Goal: Submit feedback/report problem

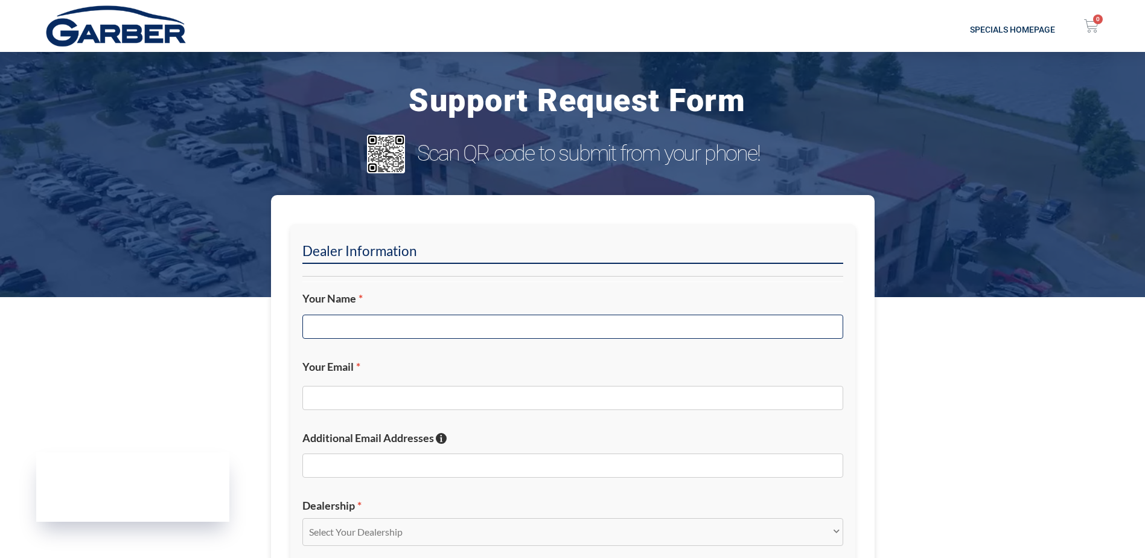
click at [340, 328] on input "Your Name *" at bounding box center [572, 326] width 541 height 24
type input "[PERSON_NAME]"
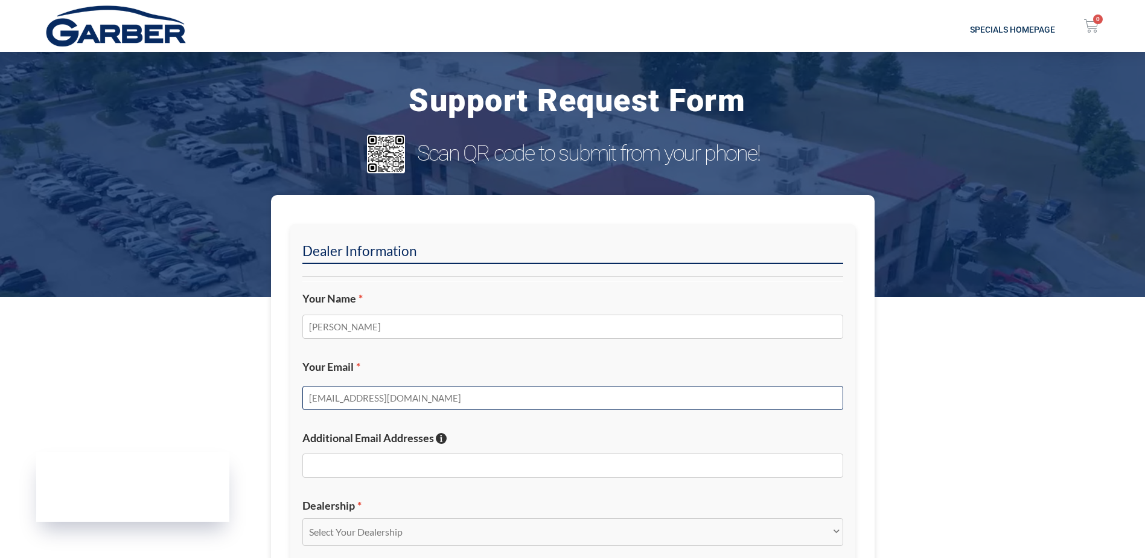
type input "[EMAIL_ADDRESS][DOMAIN_NAME]"
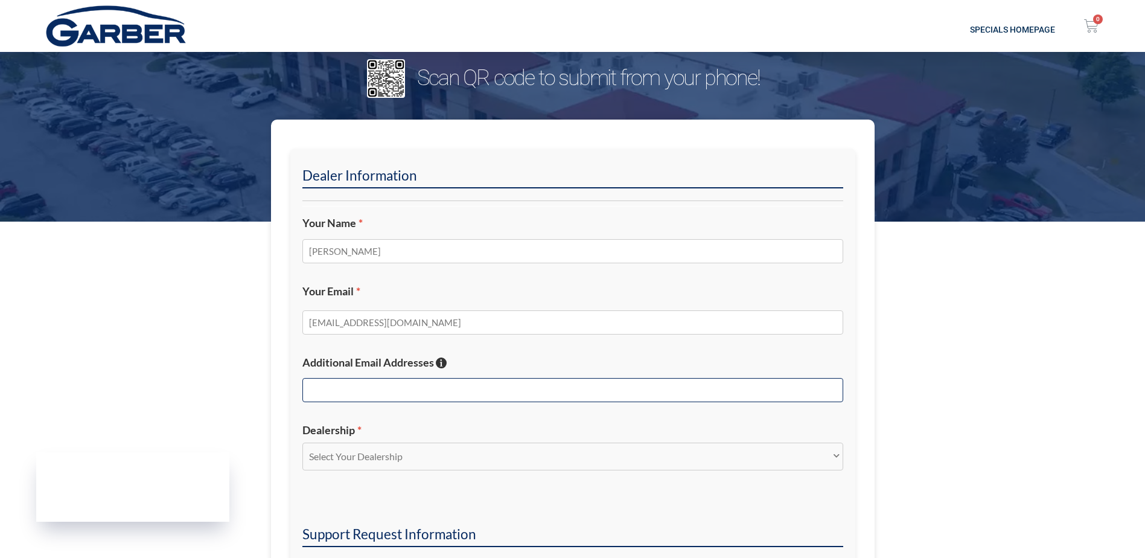
scroll to position [241, 0]
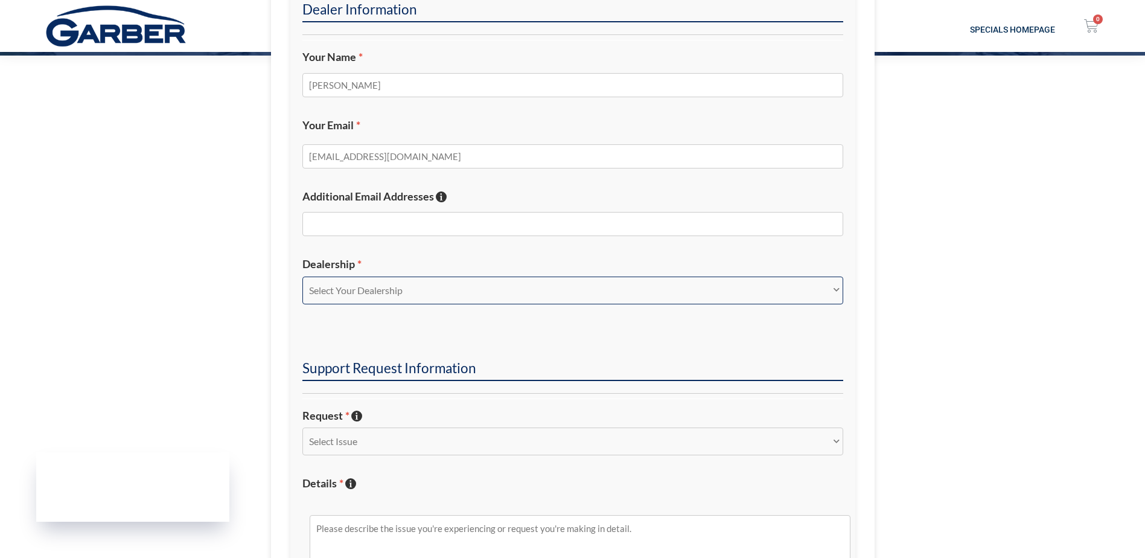
click at [360, 278] on select "Select Your Dealership Acura of Rochester Delray Buick GMC [PERSON_NAME] Automa…" at bounding box center [572, 290] width 541 height 28
select select "[PERSON_NAME][GEOGRAPHIC_DATA]"
click at [302, 276] on select "Select Your Dealership Acura of Rochester Delray Buick GMC [PERSON_NAME] Automa…" at bounding box center [572, 290] width 541 height 28
click at [343, 447] on select "Select Issue New Inquiry/Request Inventory Management Inventory Feed Website Fu…" at bounding box center [572, 441] width 541 height 28
click at [302, 427] on select "Select Issue New Inquiry/Request Inventory Management Inventory Feed Website Fu…" at bounding box center [572, 441] width 541 height 28
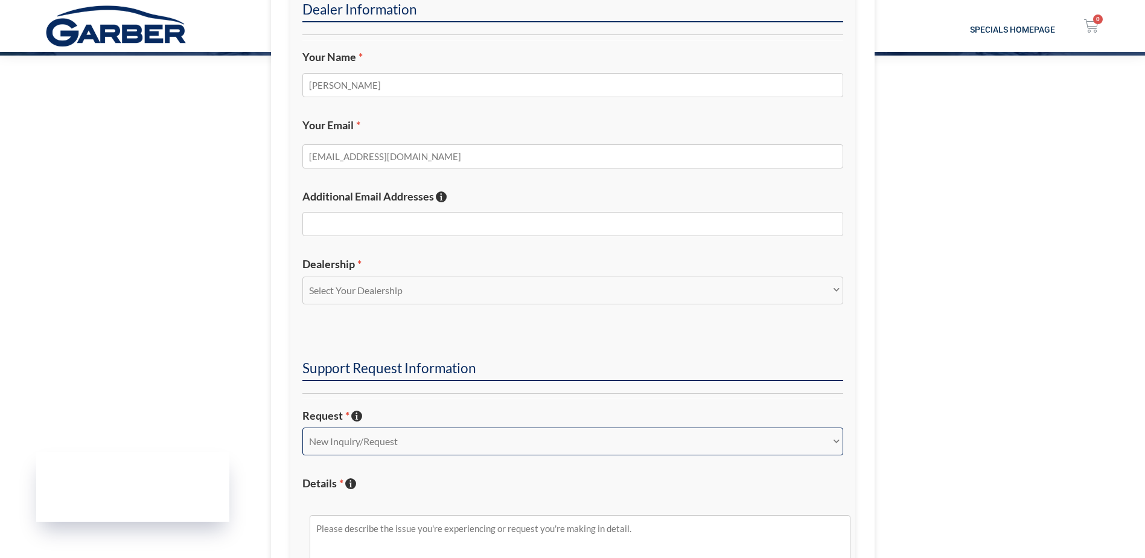
scroll to position [362, 0]
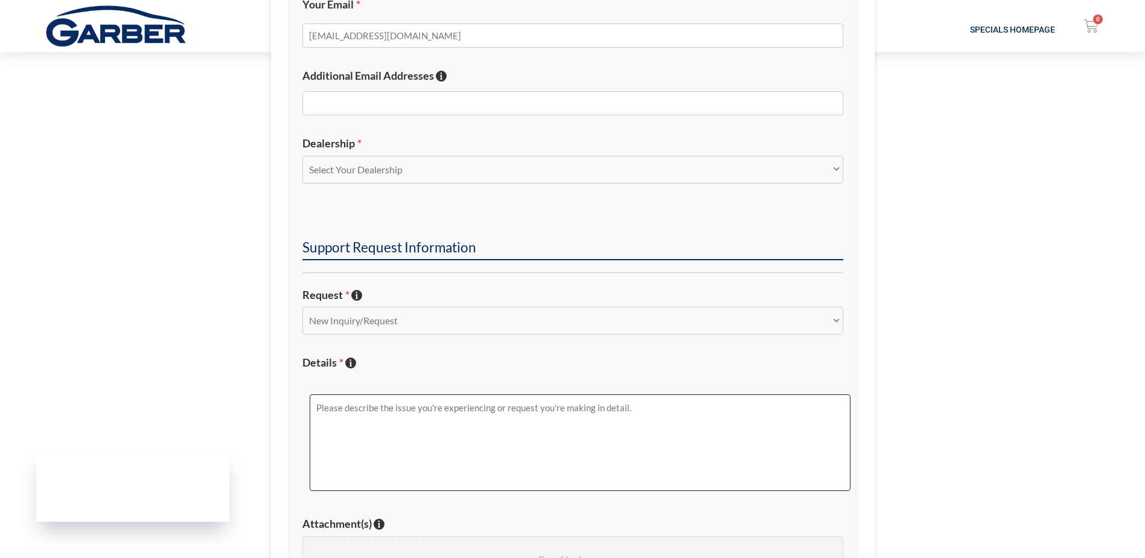
click at [389, 443] on textarea "Details * Describe the issue with specific details if possible!" at bounding box center [580, 442] width 541 height 97
click at [386, 325] on select "Select Issue New Inquiry/Request Inventory Management Inventory Feed Website Fu…" at bounding box center [572, 321] width 541 height 28
select select "Website Functionality"
click at [302, 307] on select "Select Issue New Inquiry/Request Inventory Management Inventory Feed Website Fu…" at bounding box center [572, 321] width 541 height 28
click at [383, 407] on textarea "Details * Describe the issue with specific details if possible!" at bounding box center [580, 442] width 541 height 97
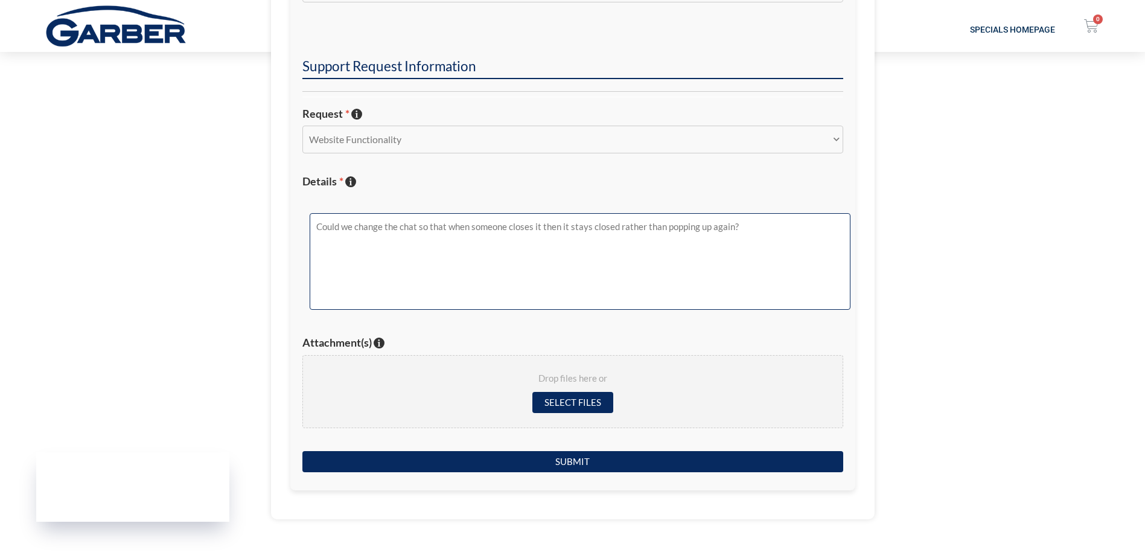
scroll to position [603, 0]
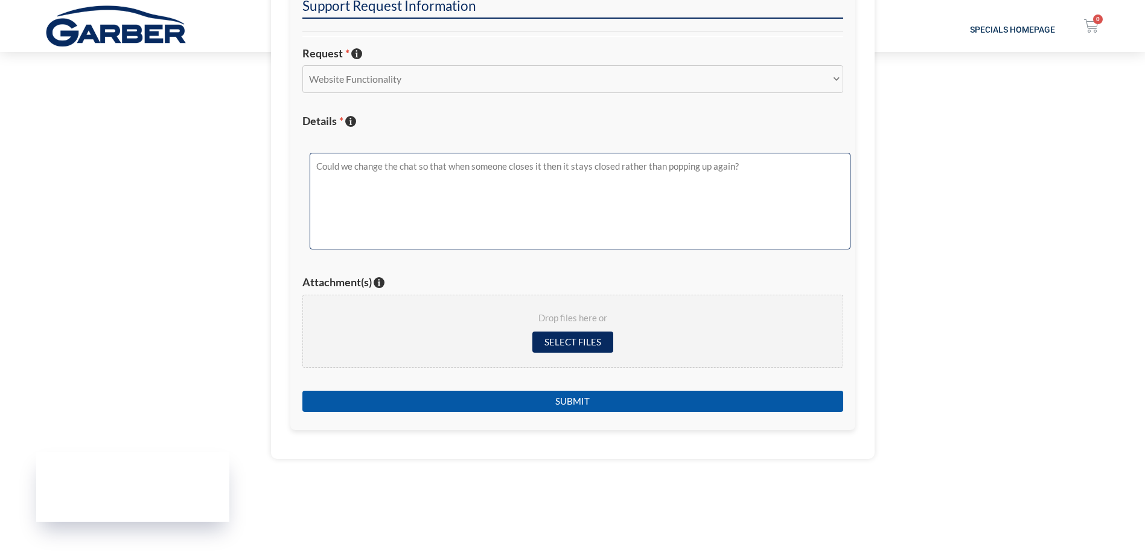
type textarea "Could we change the chat so that when someone closes it then it stays closed ra…"
click at [595, 402] on input "Submit" at bounding box center [572, 400] width 541 height 21
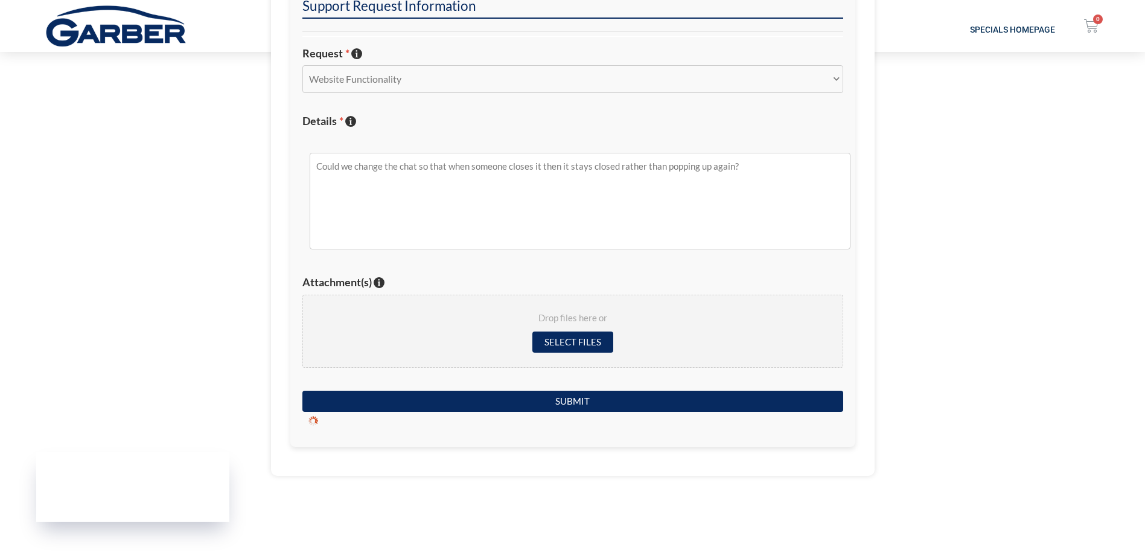
scroll to position [154, 0]
